Goal: Task Accomplishment & Management: Complete application form

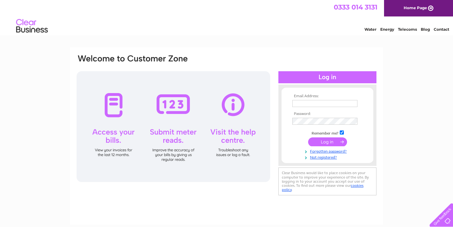
type input "hello@houndsonline.co.uk"
click at [325, 140] on input "submit" at bounding box center [327, 141] width 39 height 9
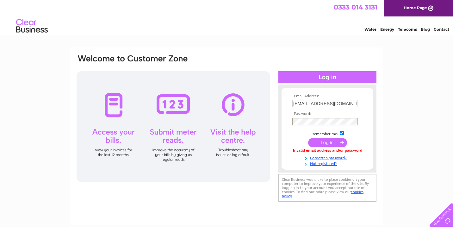
click at [308, 138] on input "submit" at bounding box center [327, 142] width 39 height 9
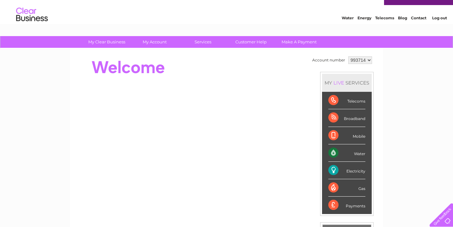
scroll to position [16, 0]
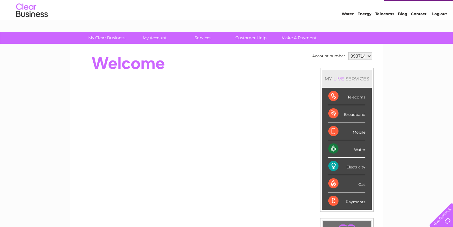
click at [414, 12] on link "Contact" at bounding box center [419, 13] width 16 height 5
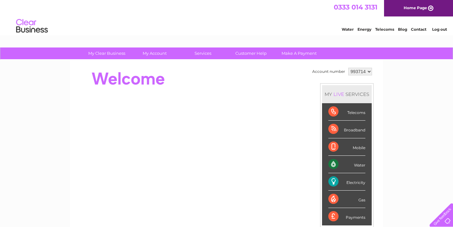
click at [369, 69] on select "993714" at bounding box center [361, 72] width 24 height 8
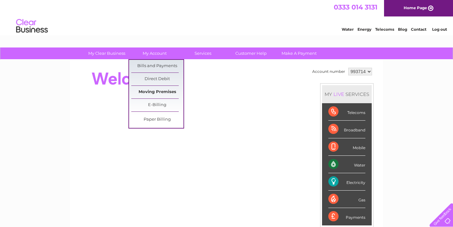
click at [155, 86] on link "Moving Premises" at bounding box center [157, 92] width 52 height 13
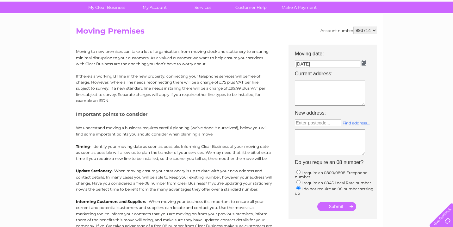
scroll to position [47, 0]
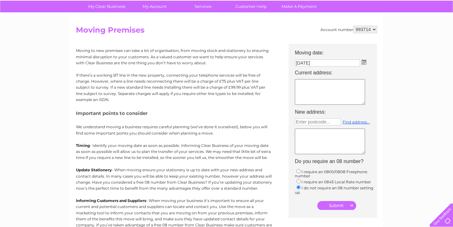
click at [318, 87] on textarea at bounding box center [330, 92] width 70 height 26
click at [364, 61] on img at bounding box center [364, 62] width 5 height 5
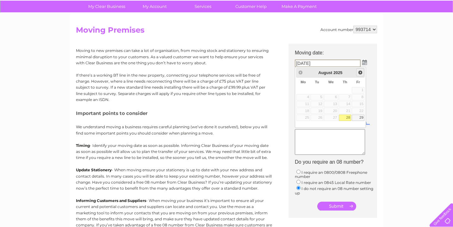
click at [362, 74] on span "Next" at bounding box center [360, 72] width 5 height 5
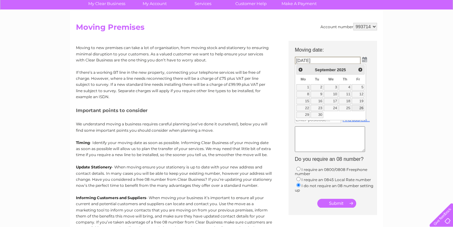
scroll to position [51, 0]
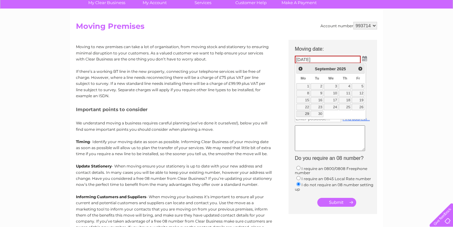
click at [306, 115] on link "29" at bounding box center [304, 114] width 14 height 6
type input "[DATE]"
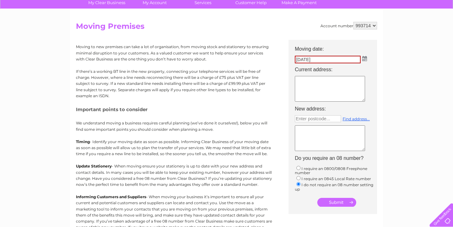
click at [315, 93] on textarea at bounding box center [330, 89] width 70 height 26
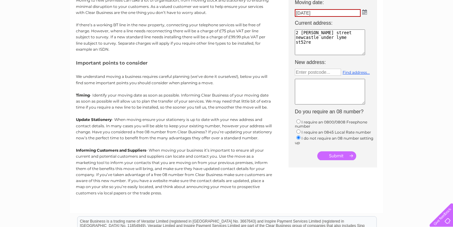
scroll to position [98, 0]
type textarea "2 [PERSON_NAME] street newcastle under lyme st52re"
click at [334, 154] on input "submit" at bounding box center [337, 155] width 39 height 9
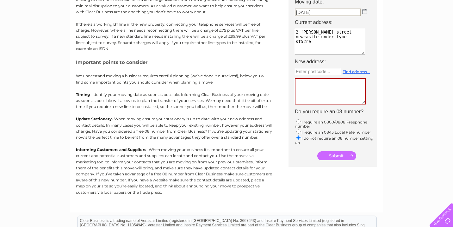
click at [324, 86] on textarea at bounding box center [330, 91] width 71 height 26
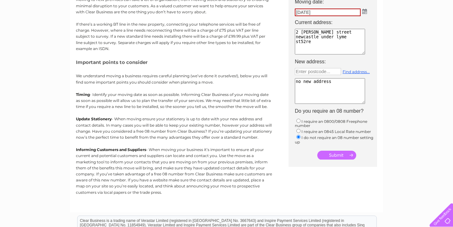
type textarea "no new address"
click at [329, 152] on input "submit" at bounding box center [337, 155] width 39 height 9
click at [321, 72] on input "text" at bounding box center [318, 71] width 46 height 7
click at [337, 155] on input "submit" at bounding box center [337, 155] width 39 height 9
click at [331, 89] on textarea "no new address" at bounding box center [330, 91] width 70 height 26
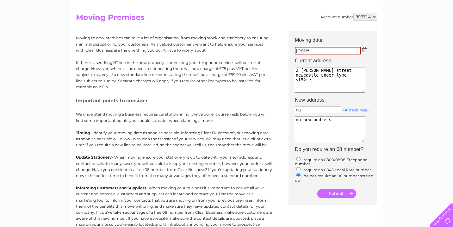
scroll to position [60, 0]
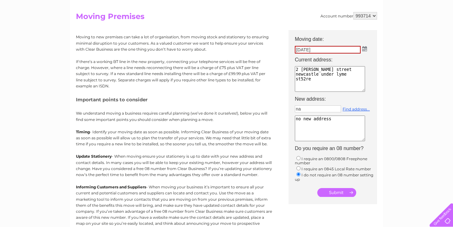
click at [308, 109] on input "na" at bounding box center [318, 108] width 46 height 7
type input "st52re"
click at [311, 122] on textarea "no new address" at bounding box center [330, 129] width 70 height 26
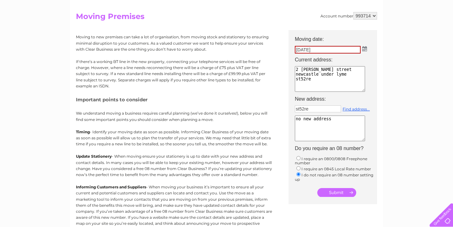
click at [311, 122] on textarea "no new address" at bounding box center [330, 129] width 70 height 26
click at [353, 106] on div "st52re Find address..." at bounding box center [337, 110] width 84 height 10
click at [351, 110] on link "Find address..." at bounding box center [356, 109] width 27 height 5
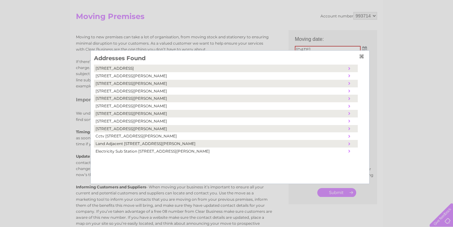
click at [176, 98] on td "[STREET_ADDRESS][PERSON_NAME]" at bounding box center [220, 99] width 253 height 8
type textarea "[STREET_ADDRESS][PERSON_NAME]"
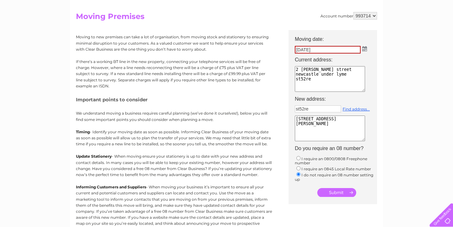
scroll to position [0, 0]
click at [325, 69] on textarea "2 [PERSON_NAME] street newcastle under lyme st52re" at bounding box center [330, 79] width 70 height 26
click at [337, 48] on input "[DATE]" at bounding box center [328, 50] width 66 height 8
click at [335, 191] on input "submit" at bounding box center [337, 192] width 39 height 9
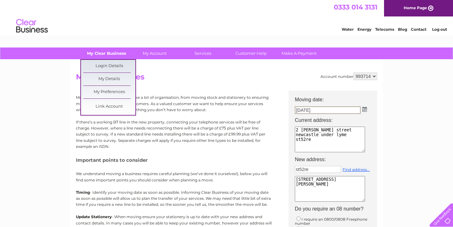
click at [99, 55] on link "My Clear Business" at bounding box center [107, 53] width 52 height 12
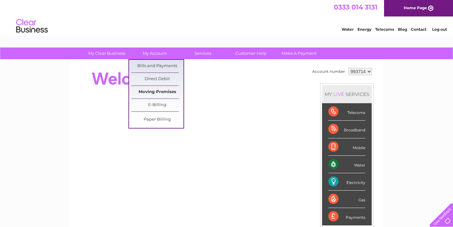
click at [154, 96] on link "Moving Premises" at bounding box center [157, 92] width 52 height 13
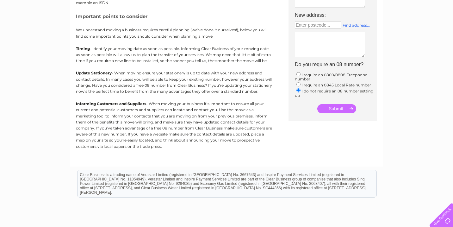
scroll to position [63, 0]
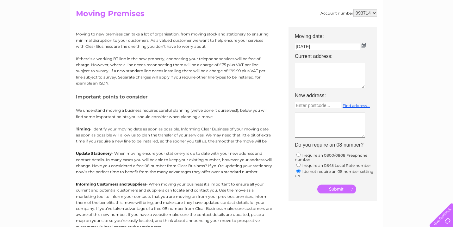
click at [363, 47] on img at bounding box center [364, 45] width 5 height 5
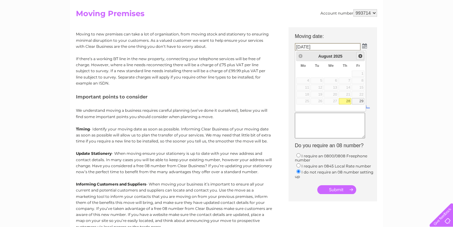
click at [362, 60] on link "Next" at bounding box center [360, 56] width 8 height 8
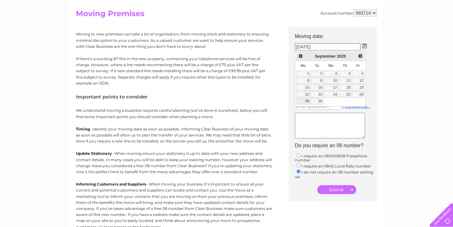
click at [302, 101] on link "29" at bounding box center [304, 101] width 14 height 6
type input "29/09/2025"
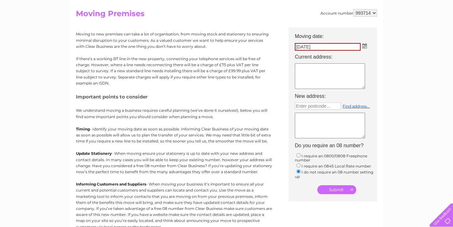
click at [313, 70] on textarea at bounding box center [330, 76] width 70 height 26
type textarea "2 fogg street newcastle under lyme st52re"
click at [326, 106] on input "text" at bounding box center [318, 106] width 46 height 7
type input "st52re"
click at [359, 105] on link "Find address..." at bounding box center [356, 106] width 27 height 5
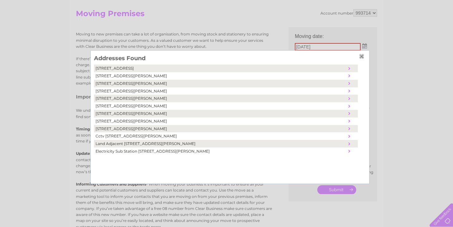
click at [154, 85] on td "Unit 2, Fogg Street, Newcastle, United Kingdom, ST5 2RE" at bounding box center [220, 84] width 253 height 8
type textarea "Unit 2 Fogg Street Newcastle United Kingdom ST5 2RE"
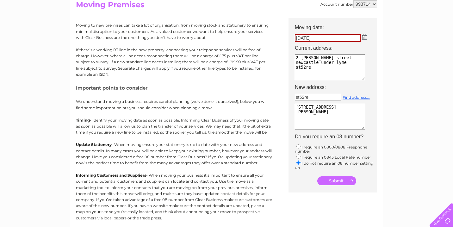
scroll to position [1, 0]
click at [331, 180] on input "submit" at bounding box center [337, 180] width 39 height 9
click at [305, 38] on input "29/09/2025" at bounding box center [328, 38] width 66 height 8
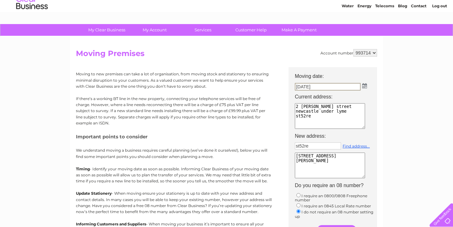
scroll to position [22, 0]
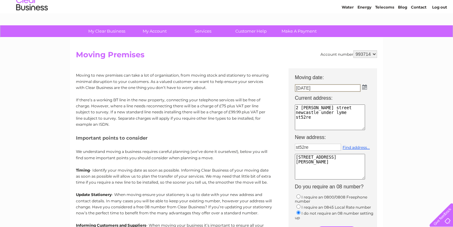
click at [369, 57] on select "993714" at bounding box center [366, 54] width 24 height 8
click at [365, 88] on img at bounding box center [364, 87] width 5 height 5
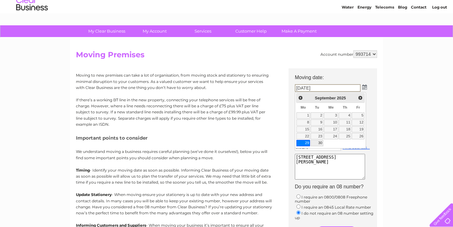
click at [315, 144] on link "30" at bounding box center [317, 143] width 13 height 6
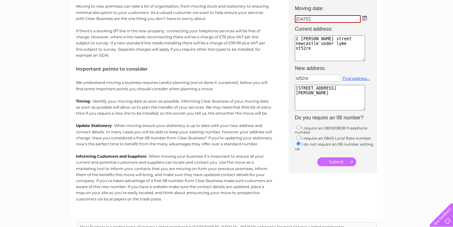
scroll to position [92, 0]
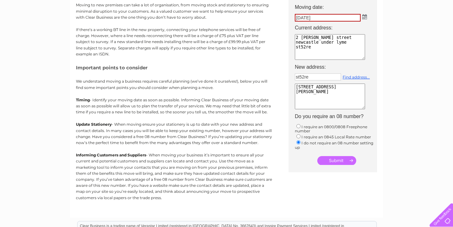
click at [309, 16] on input "30/09/2025" at bounding box center [328, 18] width 66 height 8
click at [363, 16] on img at bounding box center [364, 16] width 5 height 5
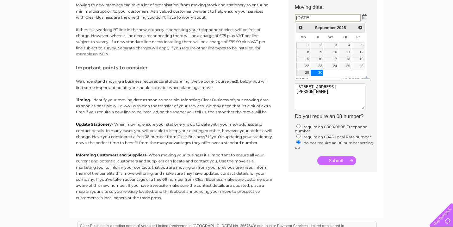
click at [302, 72] on link "29" at bounding box center [304, 73] width 14 height 6
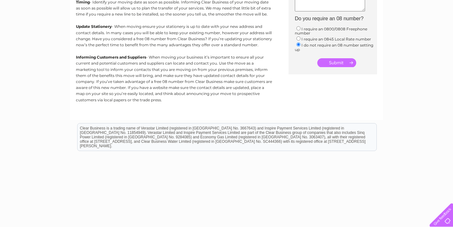
scroll to position [196, 0]
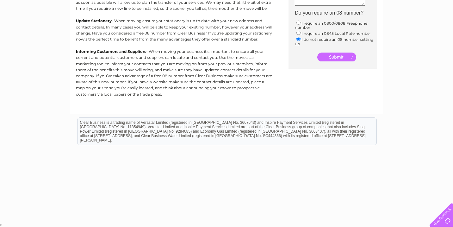
click at [329, 58] on input "submit" at bounding box center [337, 57] width 39 height 9
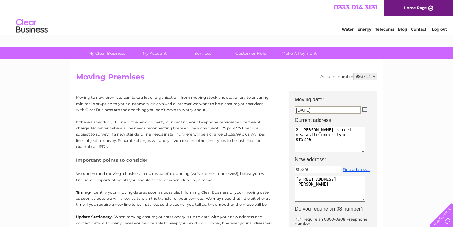
click at [329, 58] on div "My Clear Business Login Details My Details My Preferences Link Account My Accou…" at bounding box center [226, 53] width 453 height 12
click at [324, 111] on input "[DATE]" at bounding box center [328, 110] width 66 height 8
click at [363, 111] on img at bounding box center [364, 109] width 5 height 5
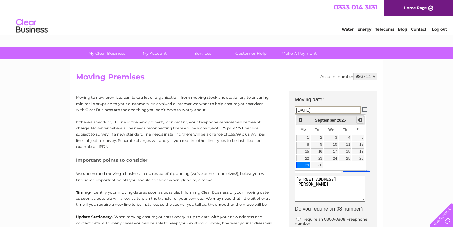
click at [361, 122] on span "Next" at bounding box center [360, 119] width 5 height 5
click at [336, 136] on link "1" at bounding box center [331, 138] width 14 height 6
type input "01/10/2025"
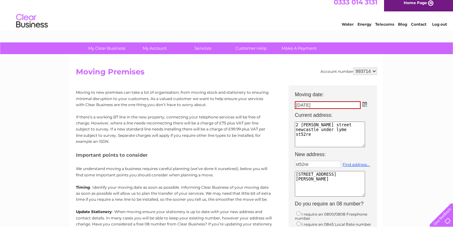
scroll to position [9, 0]
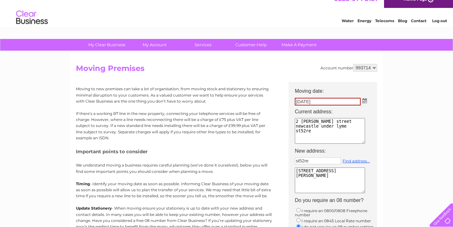
click at [386, 132] on div "My Clear Business Login Details My Details My Preferences Link Account My Accou…" at bounding box center [226, 224] width 453 height 371
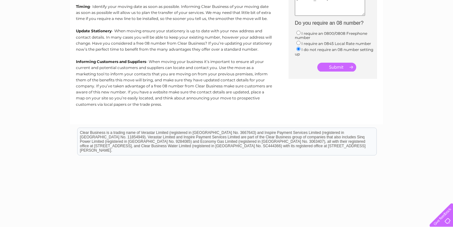
scroll to position [196, 0]
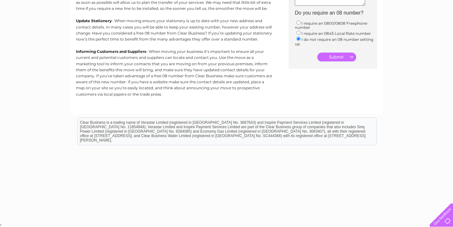
click at [337, 52] on td at bounding box center [336, 55] width 89 height 15
click at [337, 55] on input "submit" at bounding box center [337, 57] width 39 height 9
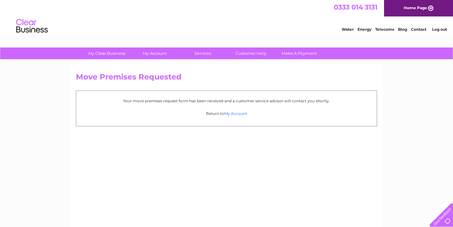
click at [239, 115] on link "My Account" at bounding box center [235, 113] width 23 height 5
